Goal: Task Accomplishment & Management: Complete application form

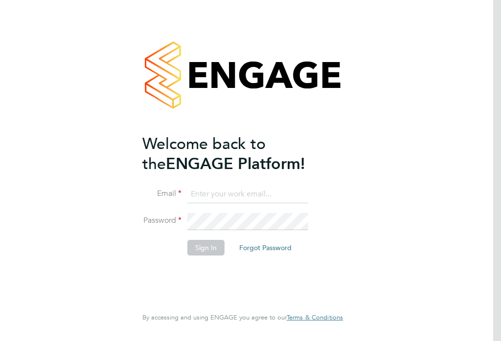
click at [231, 194] on input at bounding box center [247, 195] width 121 height 18
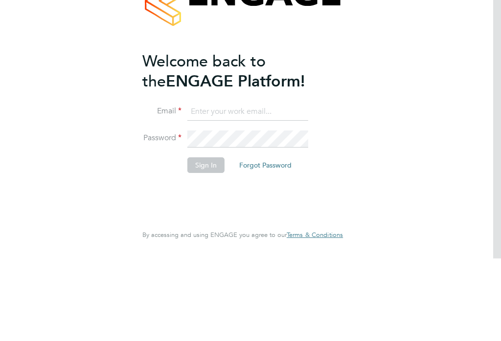
type input "[EMAIL_ADDRESS][DOMAIN_NAME]"
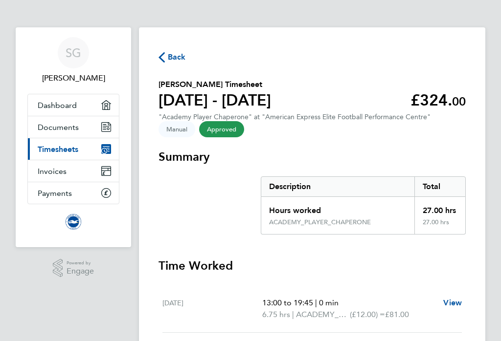
click at [172, 54] on span "Back" at bounding box center [177, 57] width 18 height 12
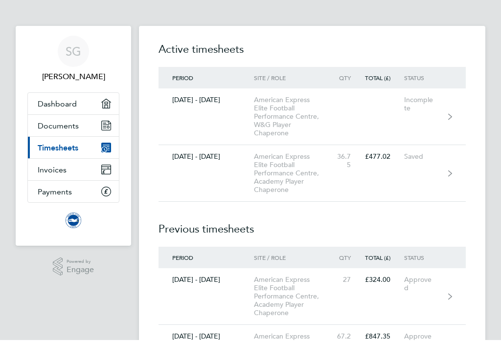
scroll to position [3, 0]
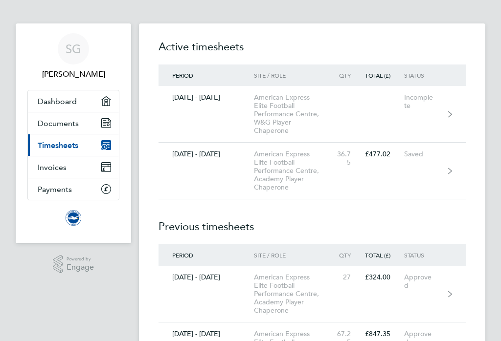
click at [208, 159] on div "[DATE] - [DATE]" at bounding box center [205, 155] width 95 height 8
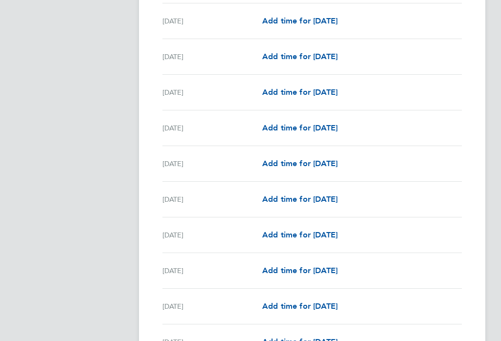
scroll to position [1055, 0]
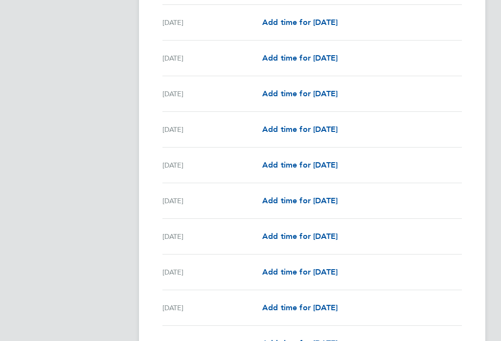
click at [332, 202] on span "Add time for [DATE]" at bounding box center [299, 200] width 75 height 9
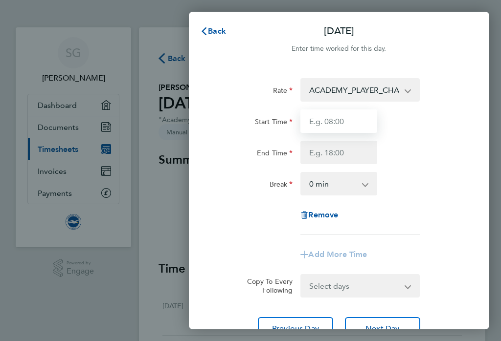
click at [351, 123] on input "Start Time" at bounding box center [338, 121] width 77 height 23
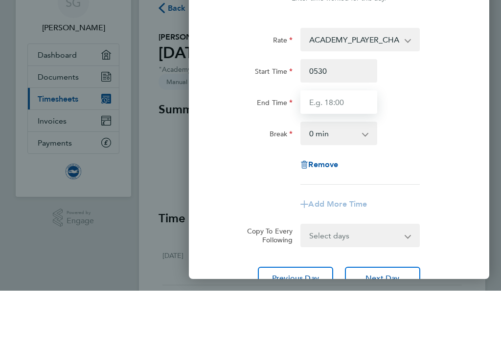
click at [343, 141] on input "End Time" at bounding box center [338, 152] width 77 height 23
type input "05:30"
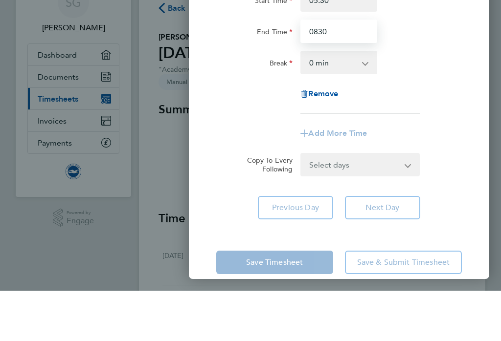
scroll to position [70, 0]
type input "08:30"
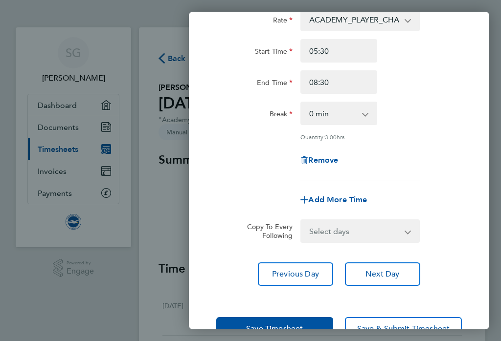
click at [338, 200] on span "Add More Time" at bounding box center [337, 199] width 59 height 9
select select "null"
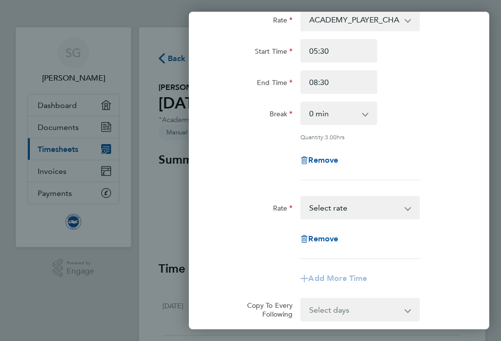
click at [357, 209] on select "ACADEMY_PLAYER_CHAPERONE - 12.98 Select rate" at bounding box center [353, 208] width 105 height 22
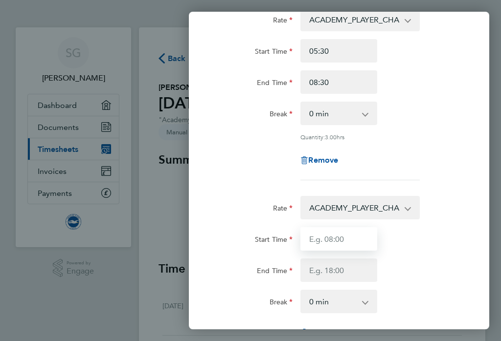
click at [347, 238] on input "Start Time" at bounding box center [338, 238] width 77 height 23
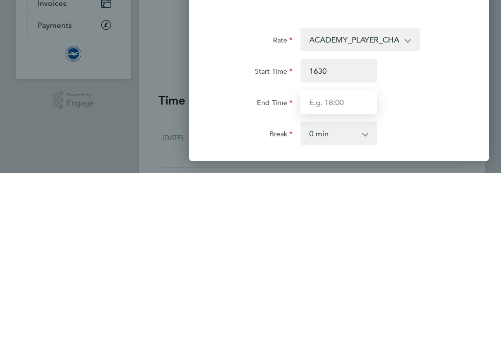
click at [348, 259] on input "End Time" at bounding box center [338, 270] width 77 height 23
type input "16:30"
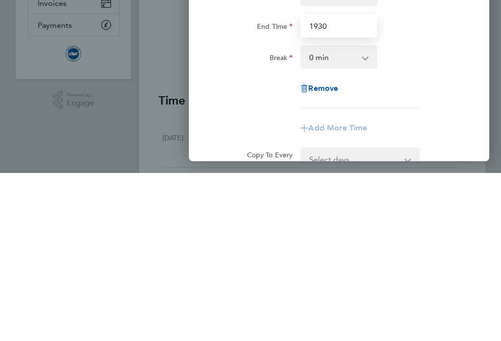
scroll to position [149, 0]
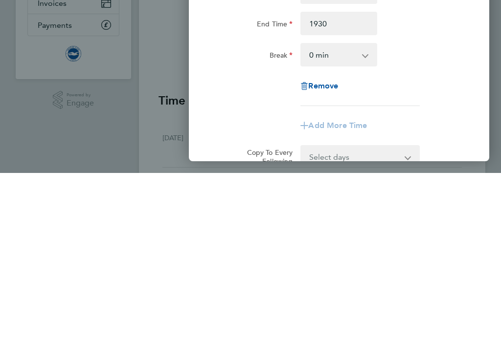
type input "19:30"
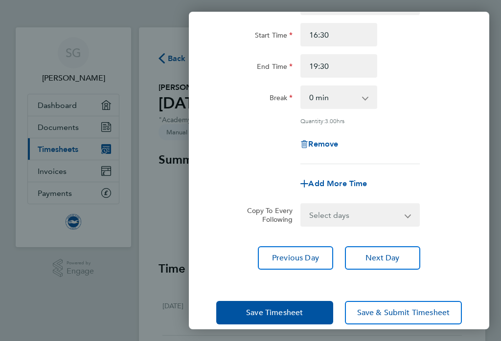
scroll to position [274, 0]
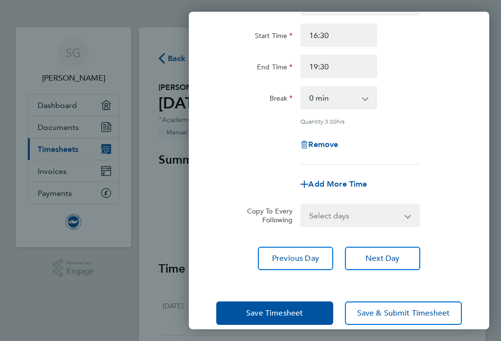
click at [273, 314] on span "Save Timesheet" at bounding box center [274, 314] width 57 height 10
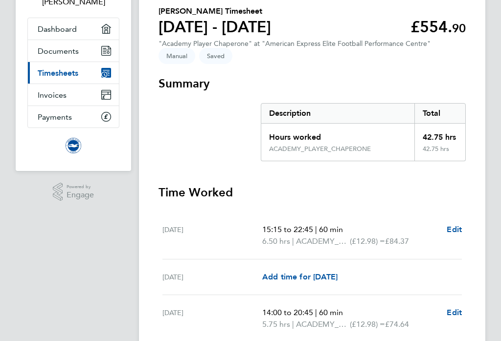
scroll to position [92, 0]
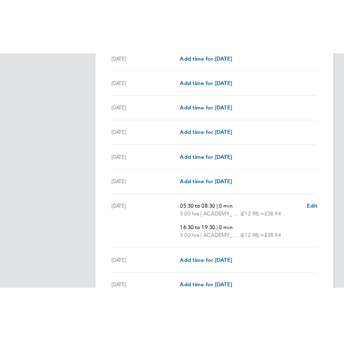
scroll to position [1245, 0]
